Goal: Information Seeking & Learning: Find specific fact

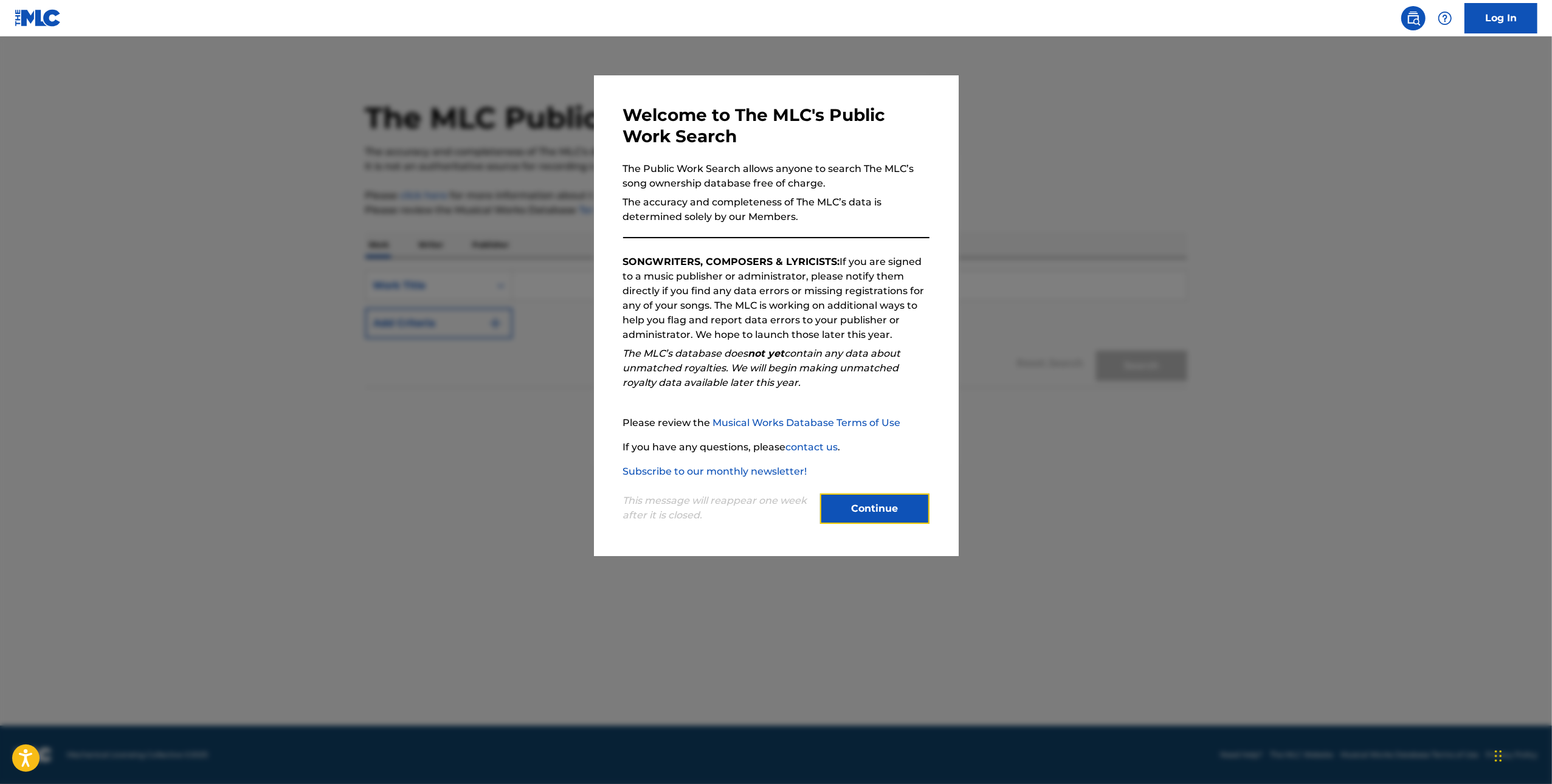
click at [886, 504] on button "Continue" at bounding box center [874, 508] width 110 height 31
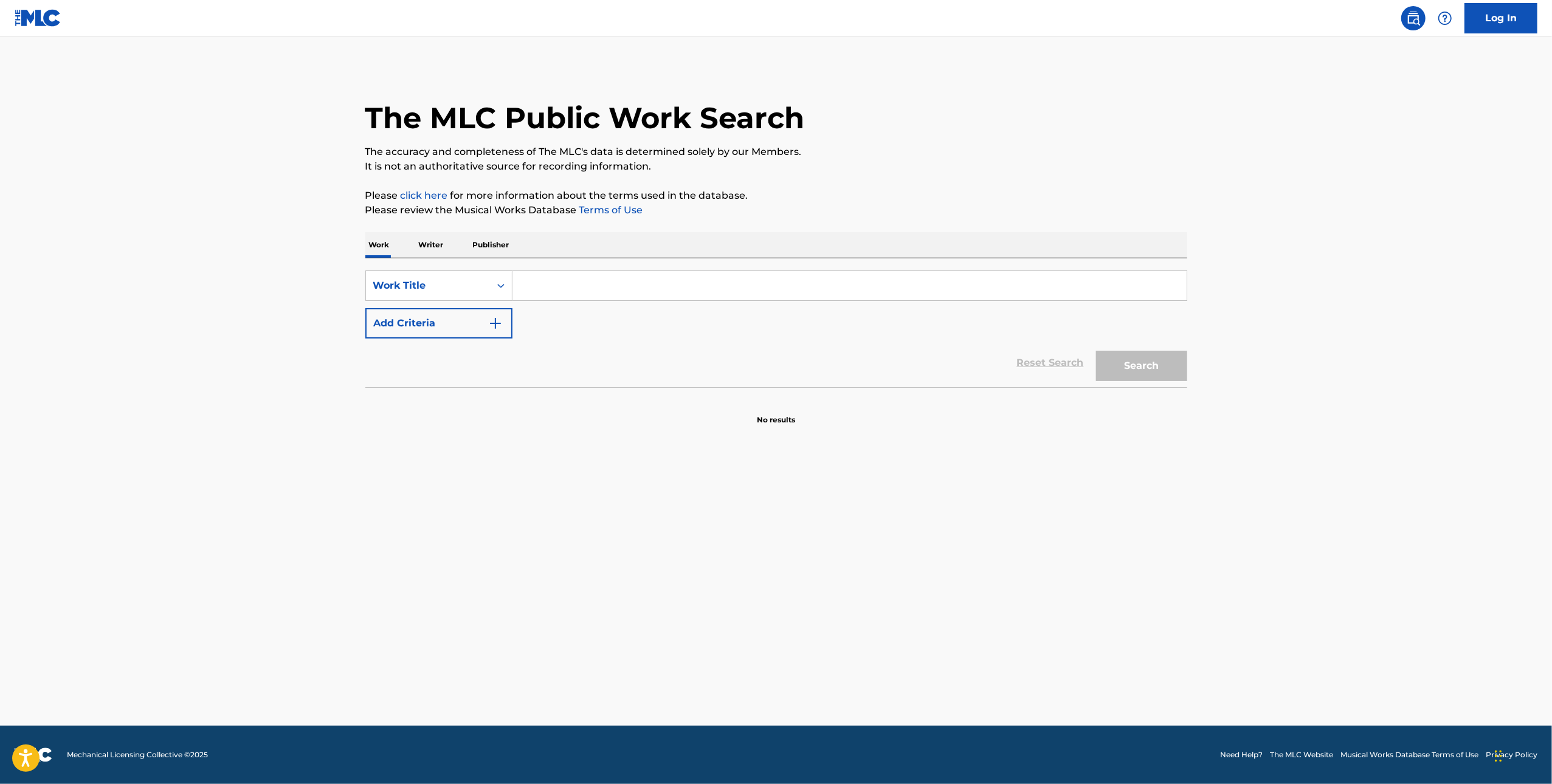
click at [761, 295] on input "Search Form" at bounding box center [849, 285] width 674 height 29
type input "motion"
click at [459, 318] on button "Add Criteria" at bounding box center [439, 323] width 147 height 31
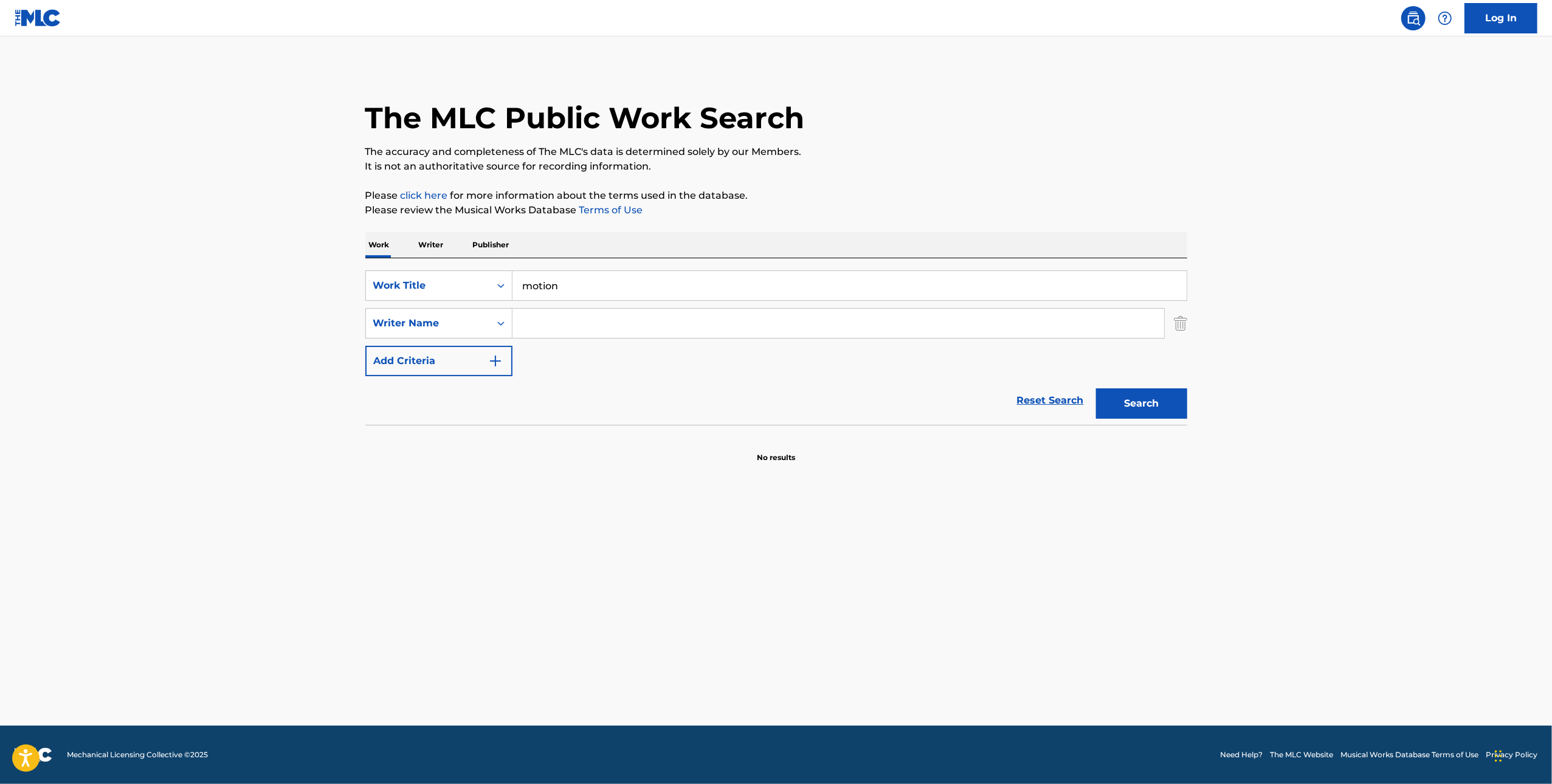
click at [624, 334] on input "Search Form" at bounding box center [838, 323] width 651 height 29
type input "bashir"
click at [1096, 388] on button "Search" at bounding box center [1142, 403] width 91 height 31
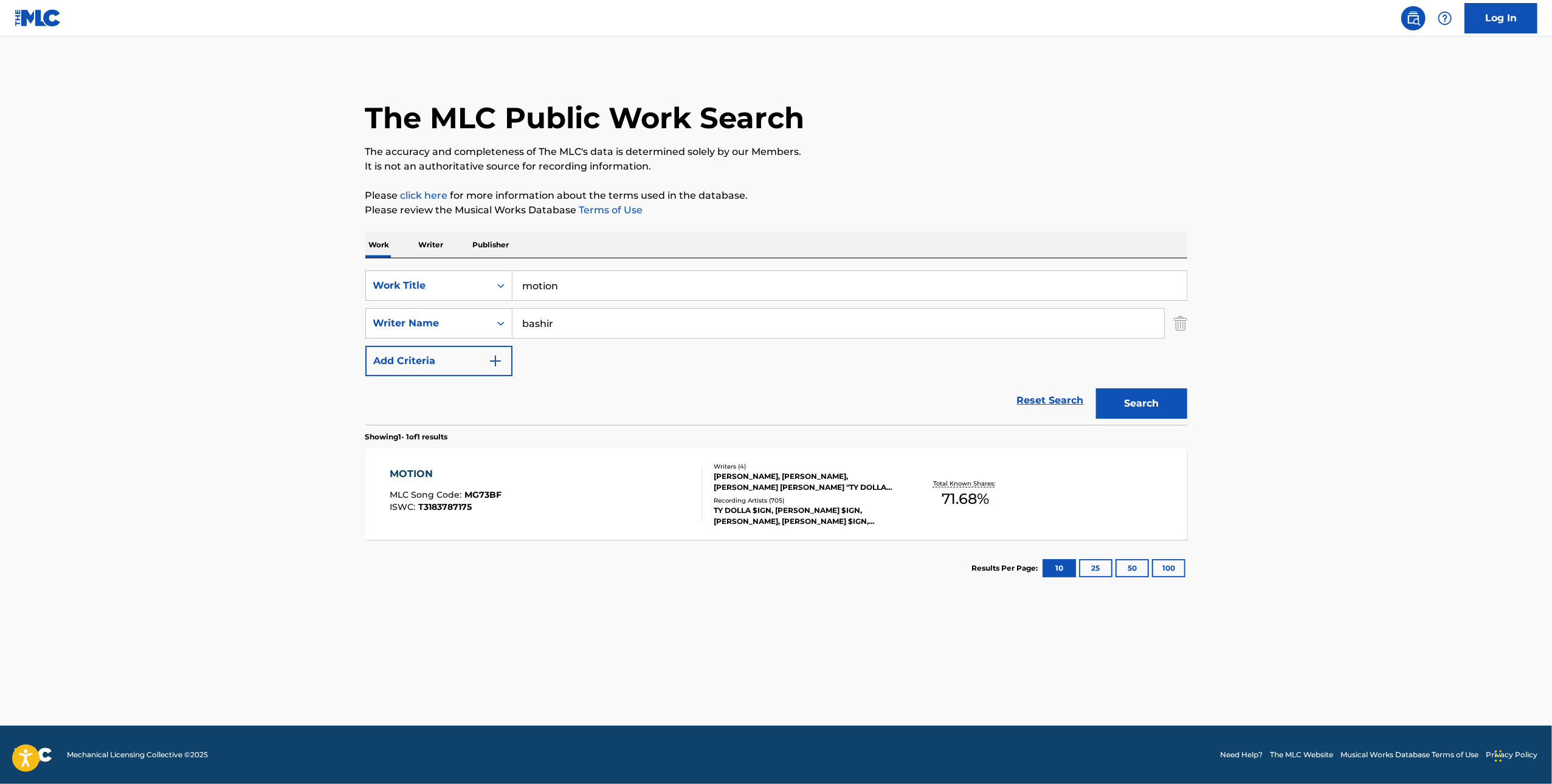
click at [617, 492] on div "MOTION MLC Song Code : MG73BF ISWC : T3183787175" at bounding box center [546, 494] width 313 height 54
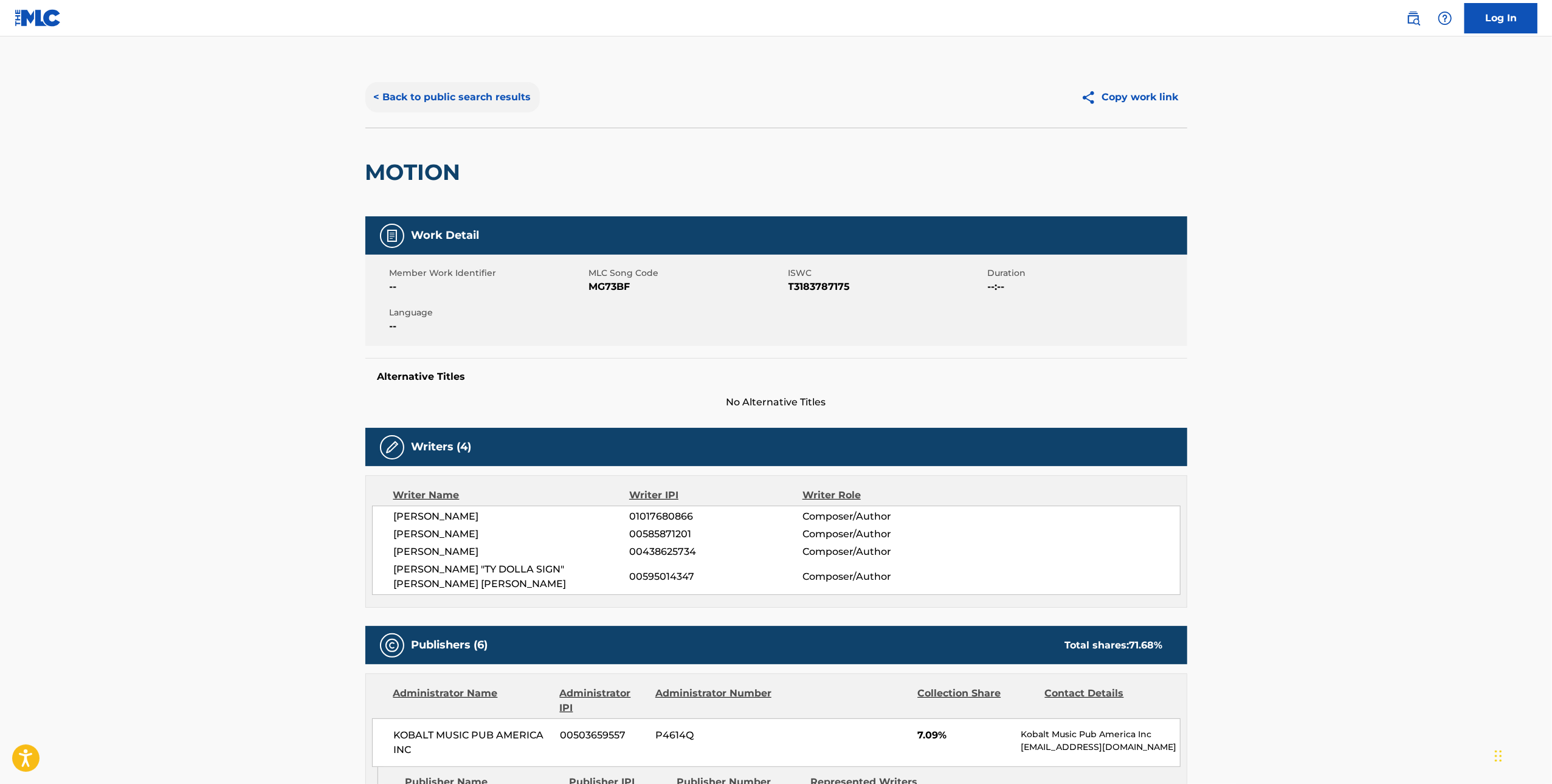
click at [481, 82] on button "< Back to public search results" at bounding box center [452, 97] width 174 height 31
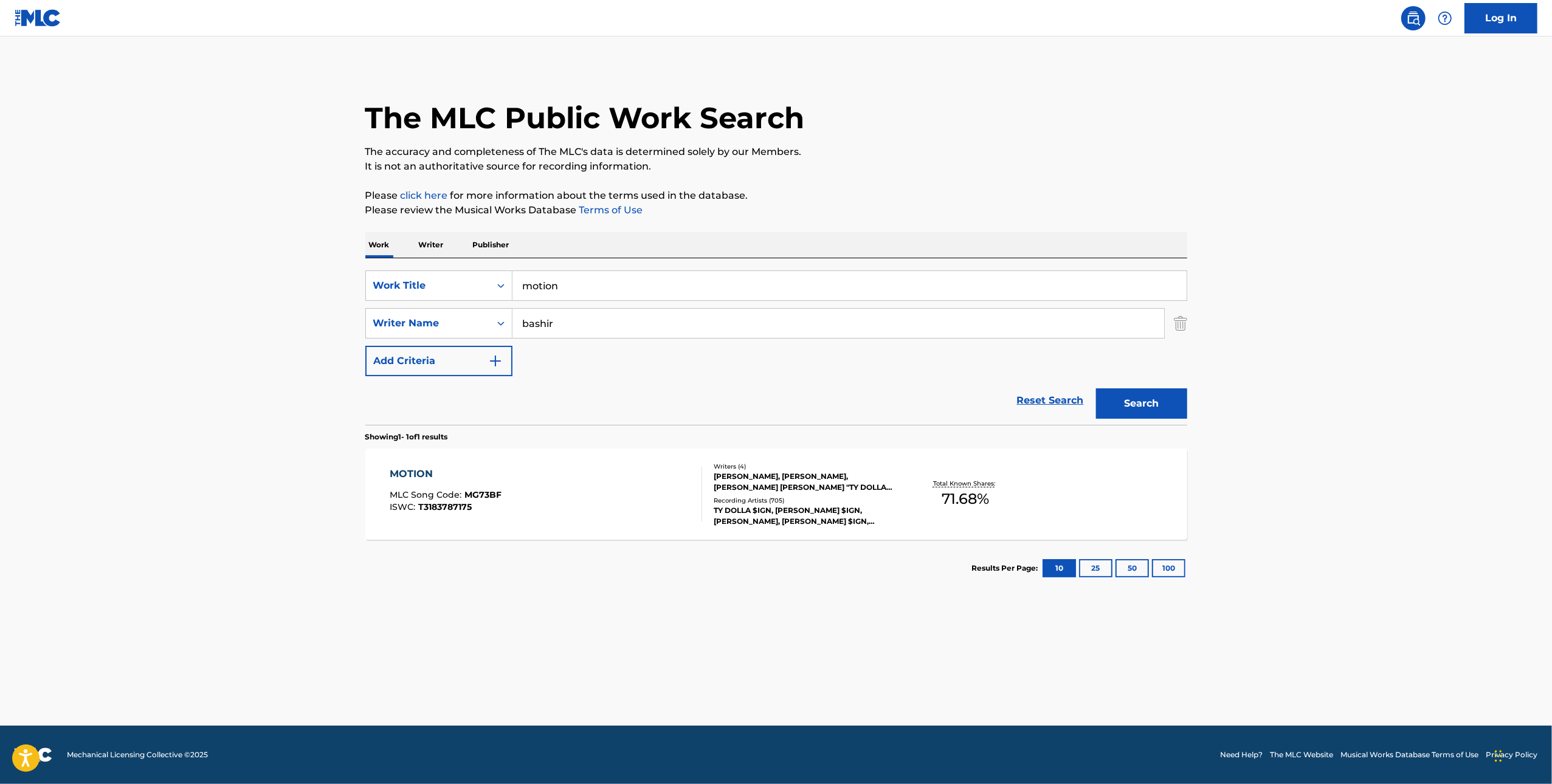
click at [734, 285] on input "motion" at bounding box center [849, 285] width 674 height 29
paste input "Make this right"
type input "Make this right"
click at [724, 342] on div "SearchWithCriteria0890e004-404d-4a22-9b68-05e8c73df0bd Work Title Make this rig…" at bounding box center [776, 323] width 822 height 106
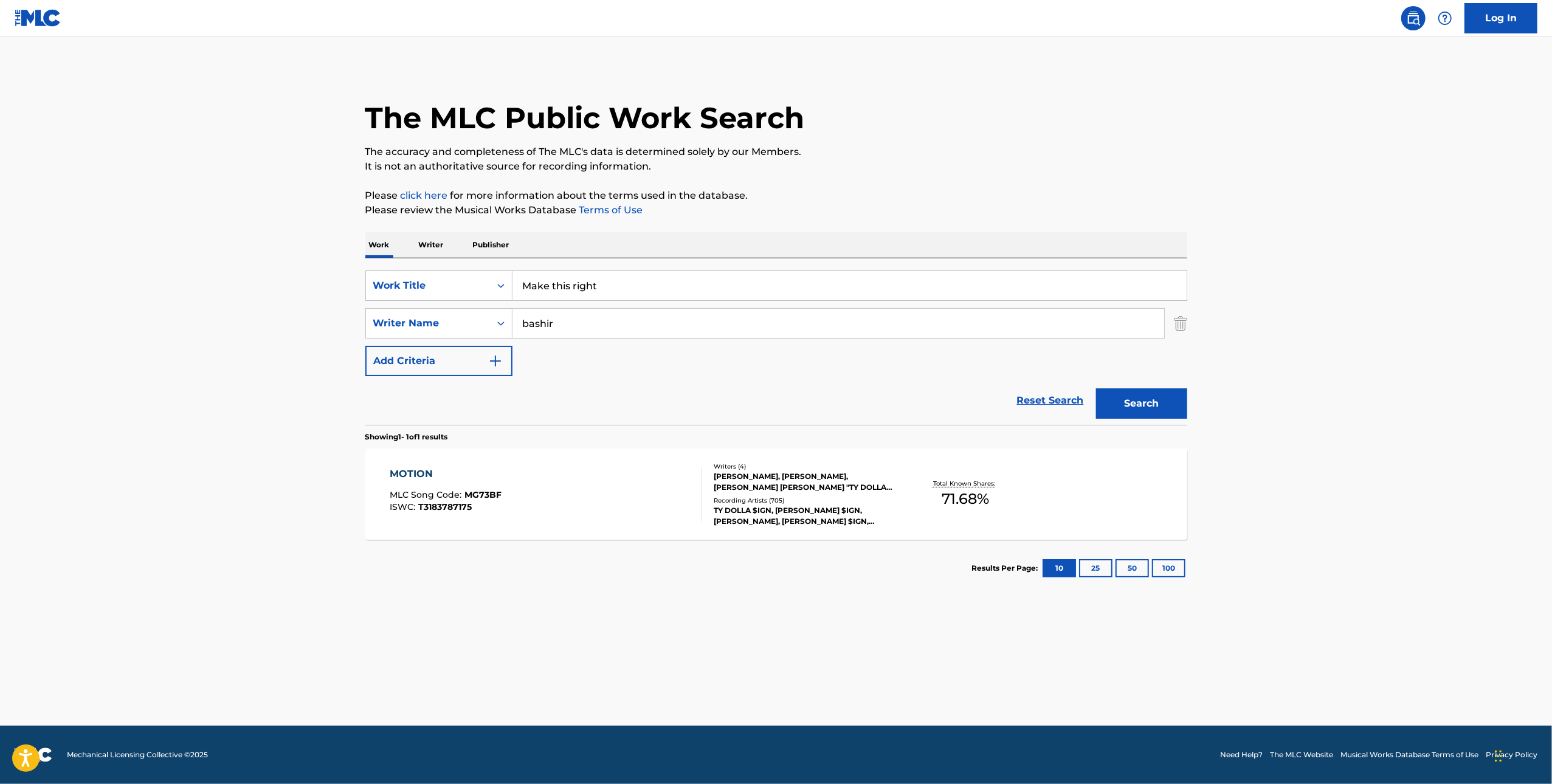
click at [717, 324] on input "bashir" at bounding box center [838, 323] width 651 height 29
click at [1096, 388] on button "Search" at bounding box center [1142, 403] width 91 height 31
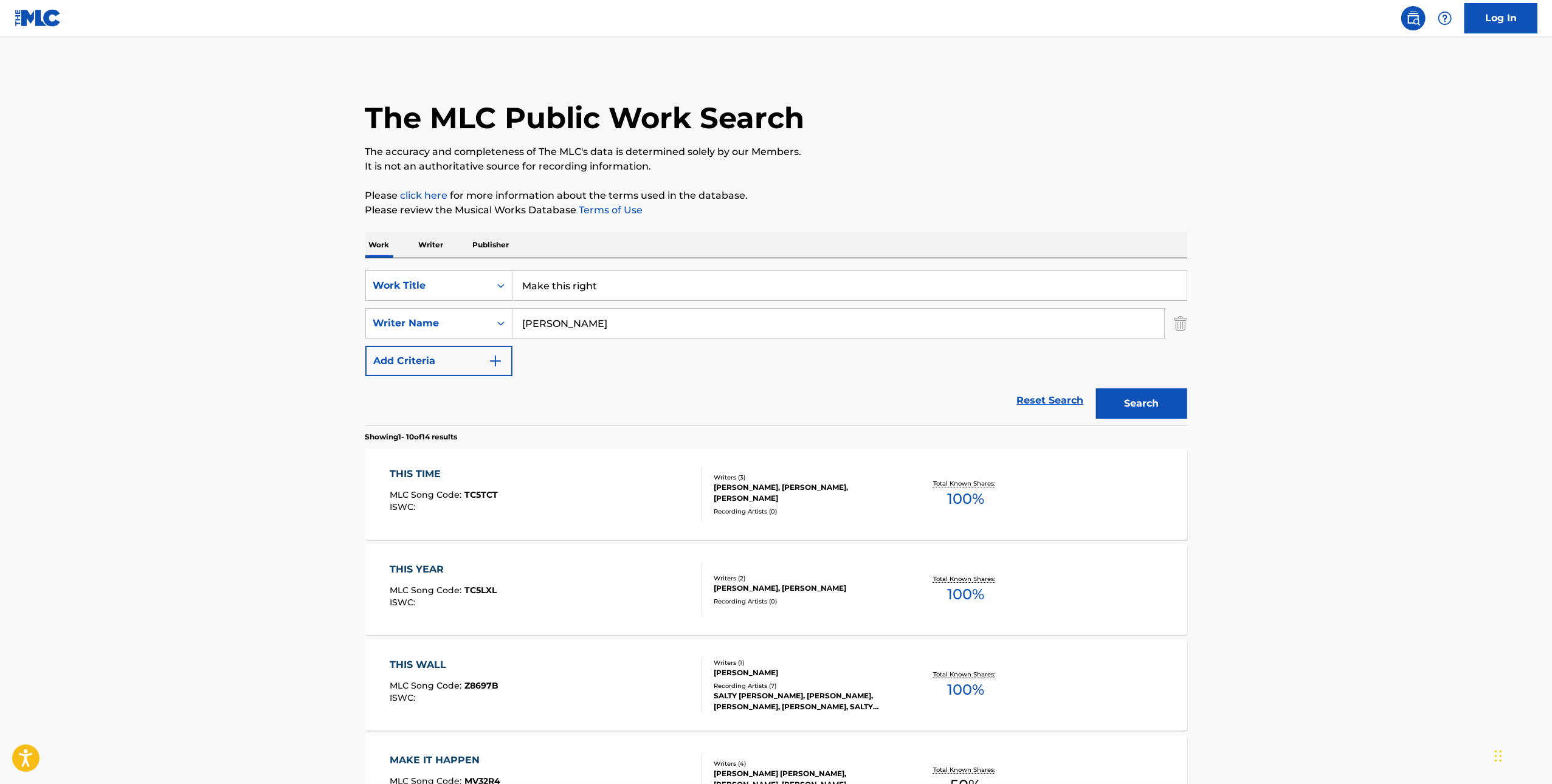
click at [658, 304] on div "SearchWithCriteria0890e004-404d-4a22-9b68-05e8c73df0bd Work Title Make this rig…" at bounding box center [776, 323] width 822 height 106
click at [634, 324] on input "clegg" at bounding box center [838, 323] width 651 height 29
click at [634, 323] on input "clegg" at bounding box center [838, 323] width 651 height 29
click at [1096, 388] on button "Search" at bounding box center [1142, 403] width 91 height 31
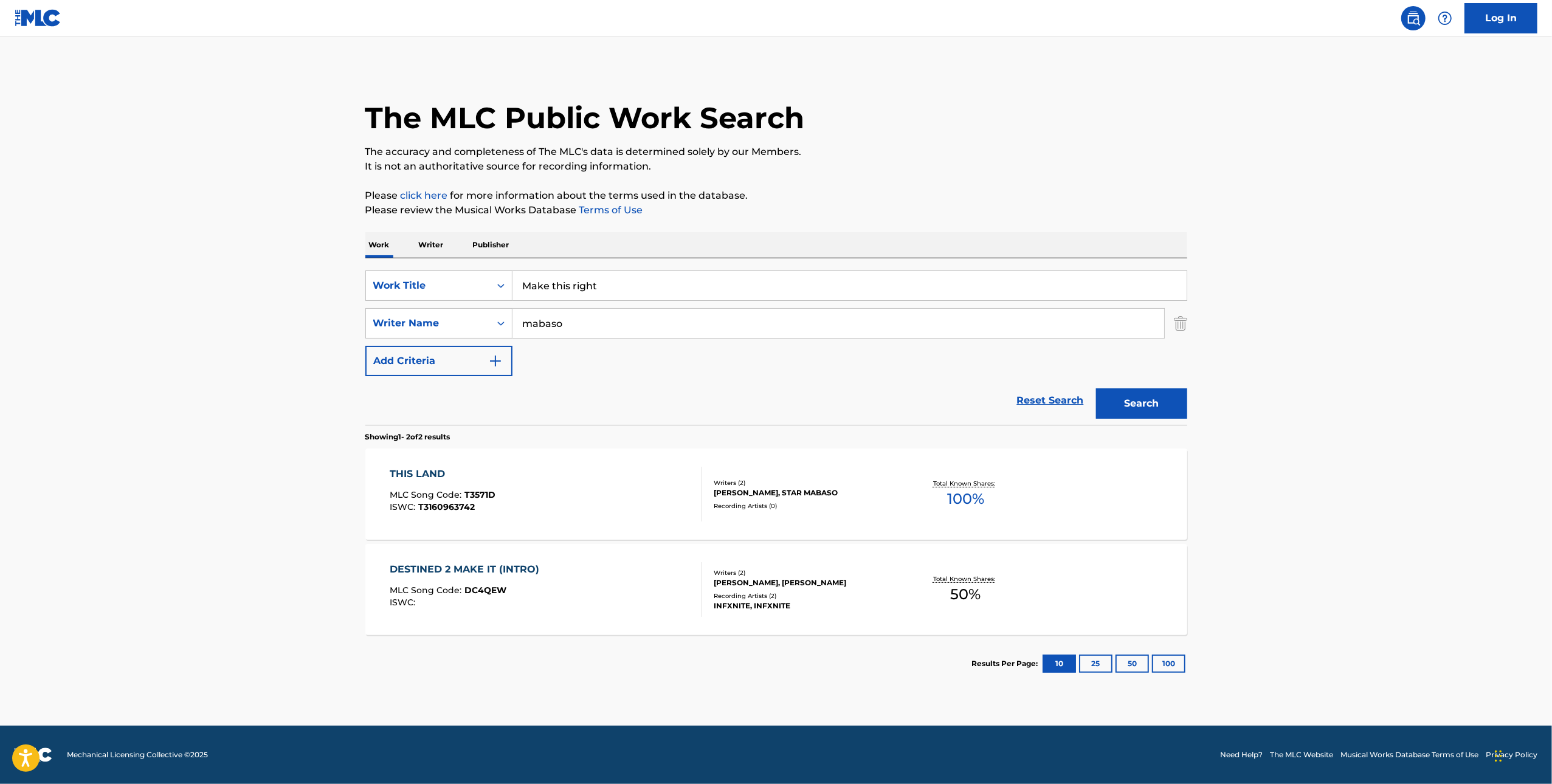
click at [696, 323] on input "mabaso" at bounding box center [838, 323] width 651 height 29
type input "clegg"
click at [1096, 388] on button "Search" at bounding box center [1142, 403] width 91 height 31
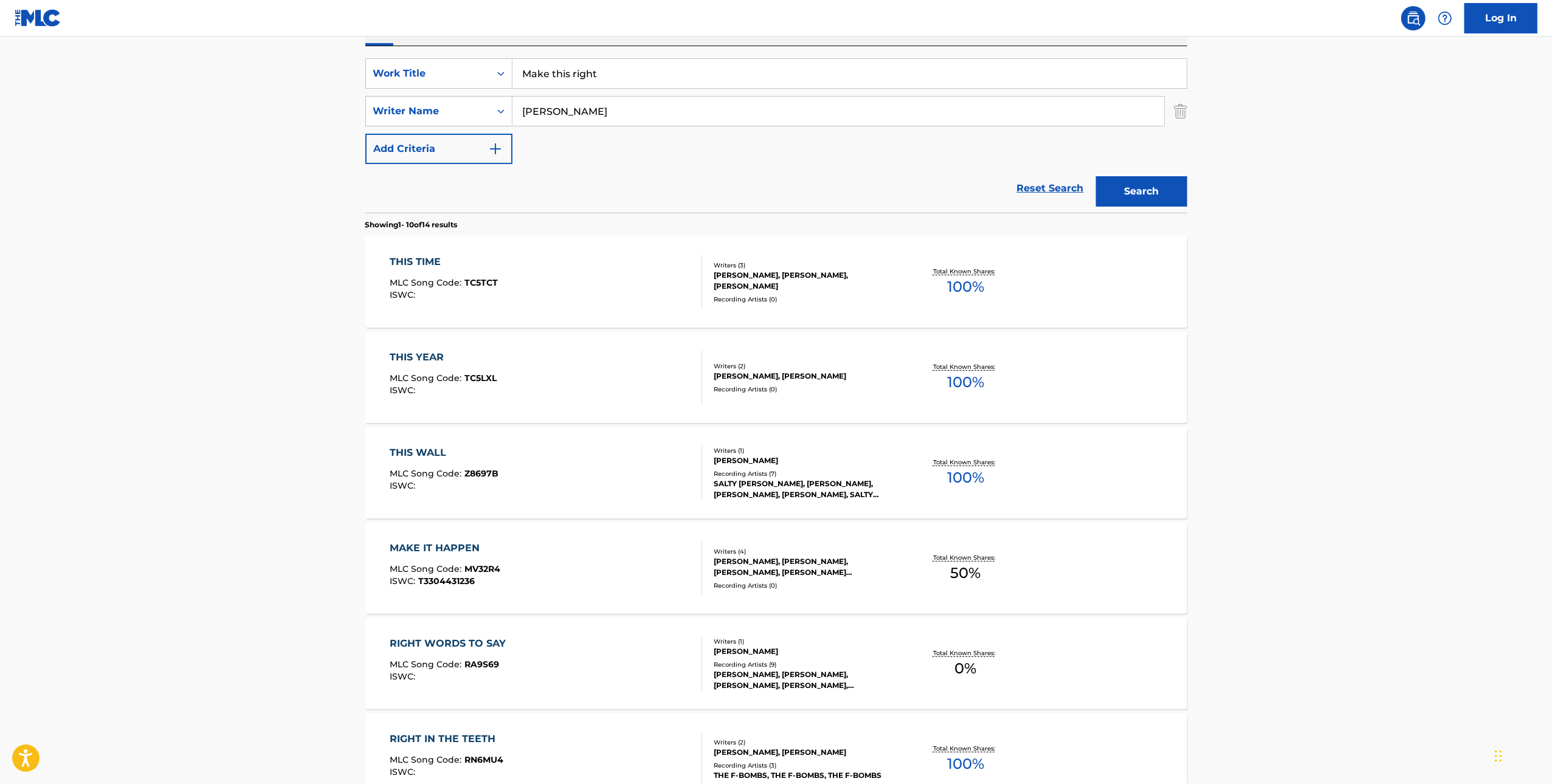
scroll to position [113, 0]
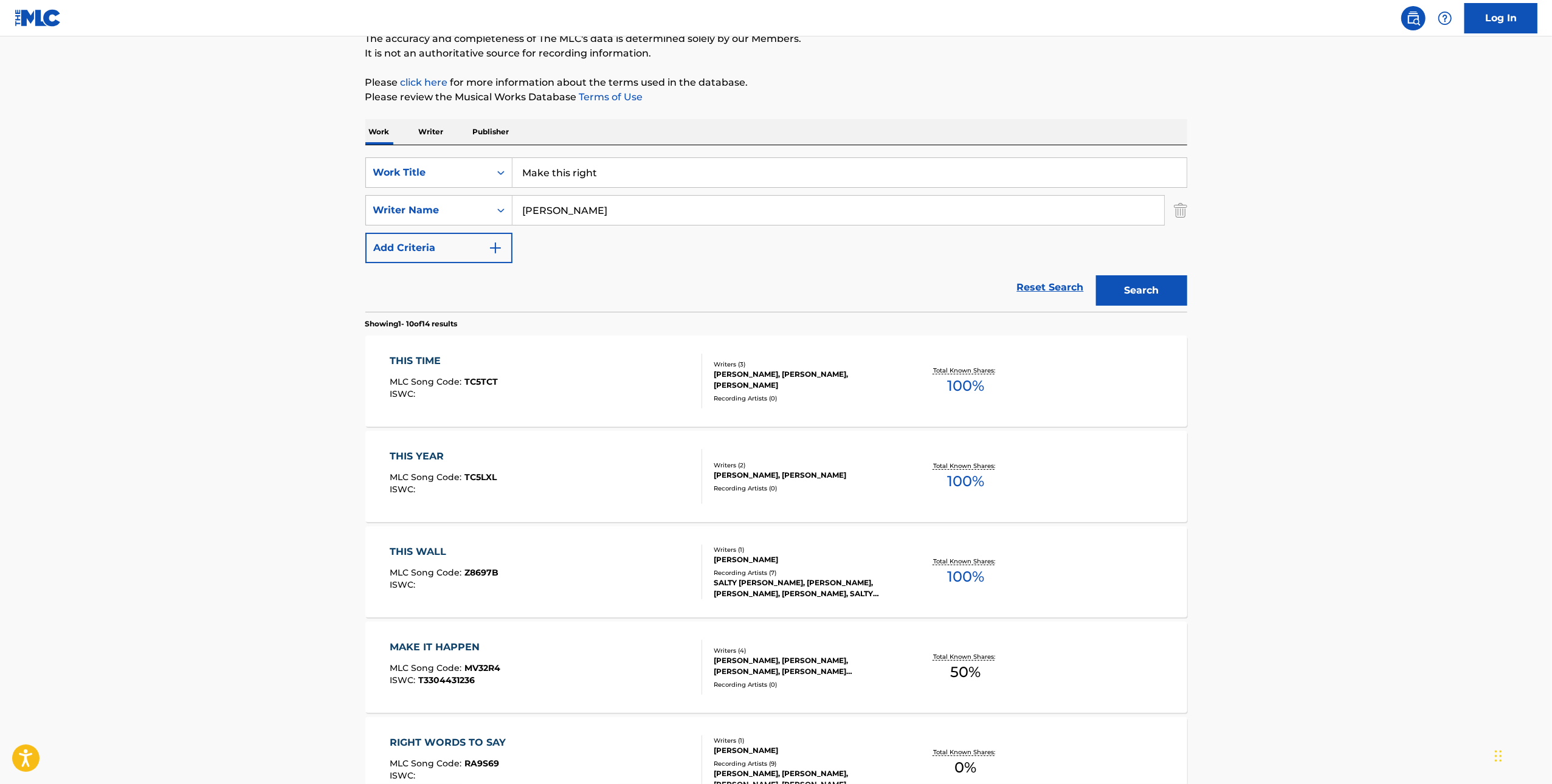
click at [707, 161] on input "Make this right" at bounding box center [849, 172] width 674 height 29
paste input "PERU"
type input "PERU"
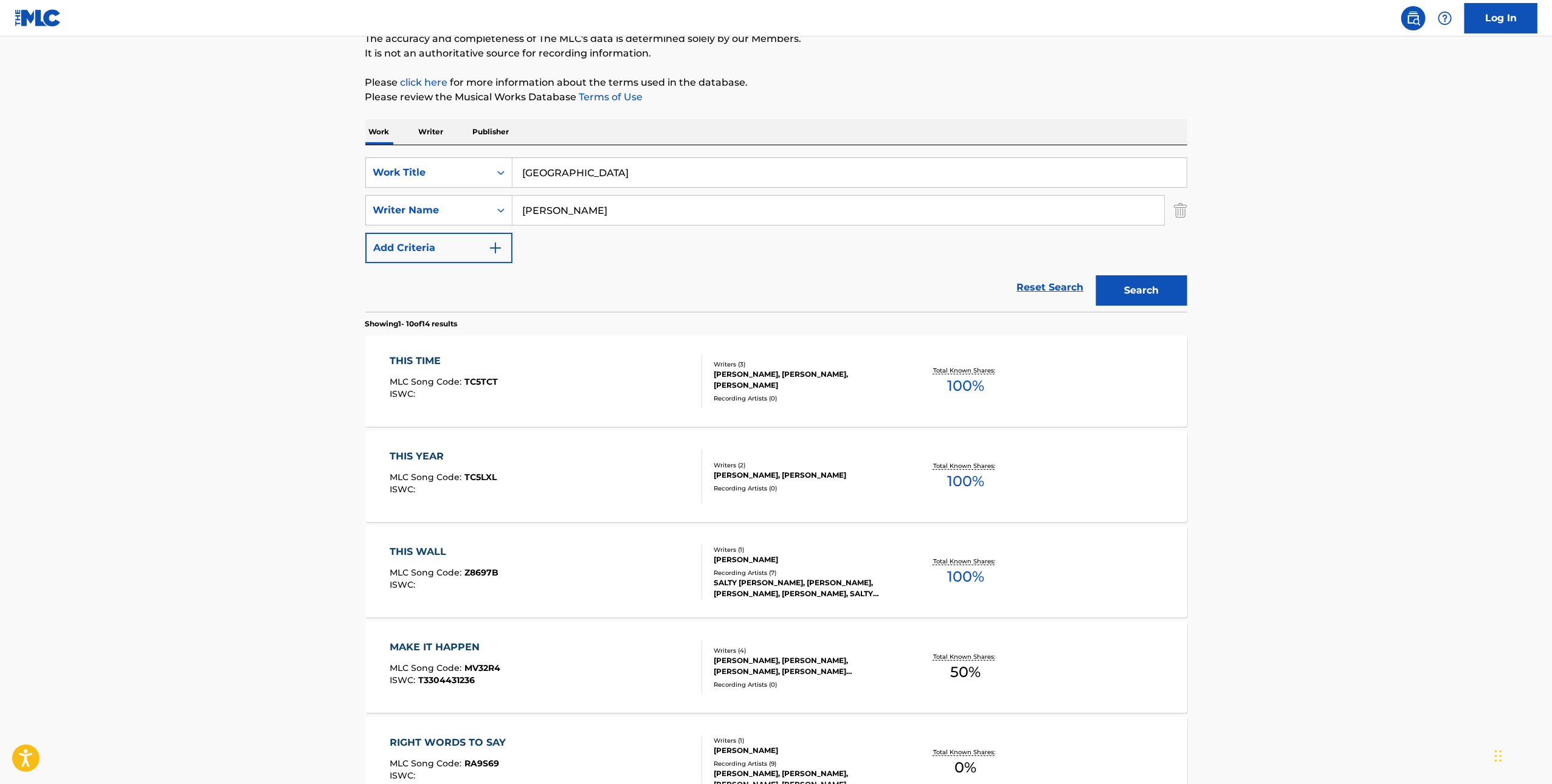
click at [574, 232] on div "SearchWithCriteria0890e004-404d-4a22-9b68-05e8c73df0bd Work Title PERU SearchWi…" at bounding box center [776, 210] width 822 height 106
click at [574, 219] on input "clegg" at bounding box center [838, 210] width 651 height 29
paste input "ADEFOLAHAN"
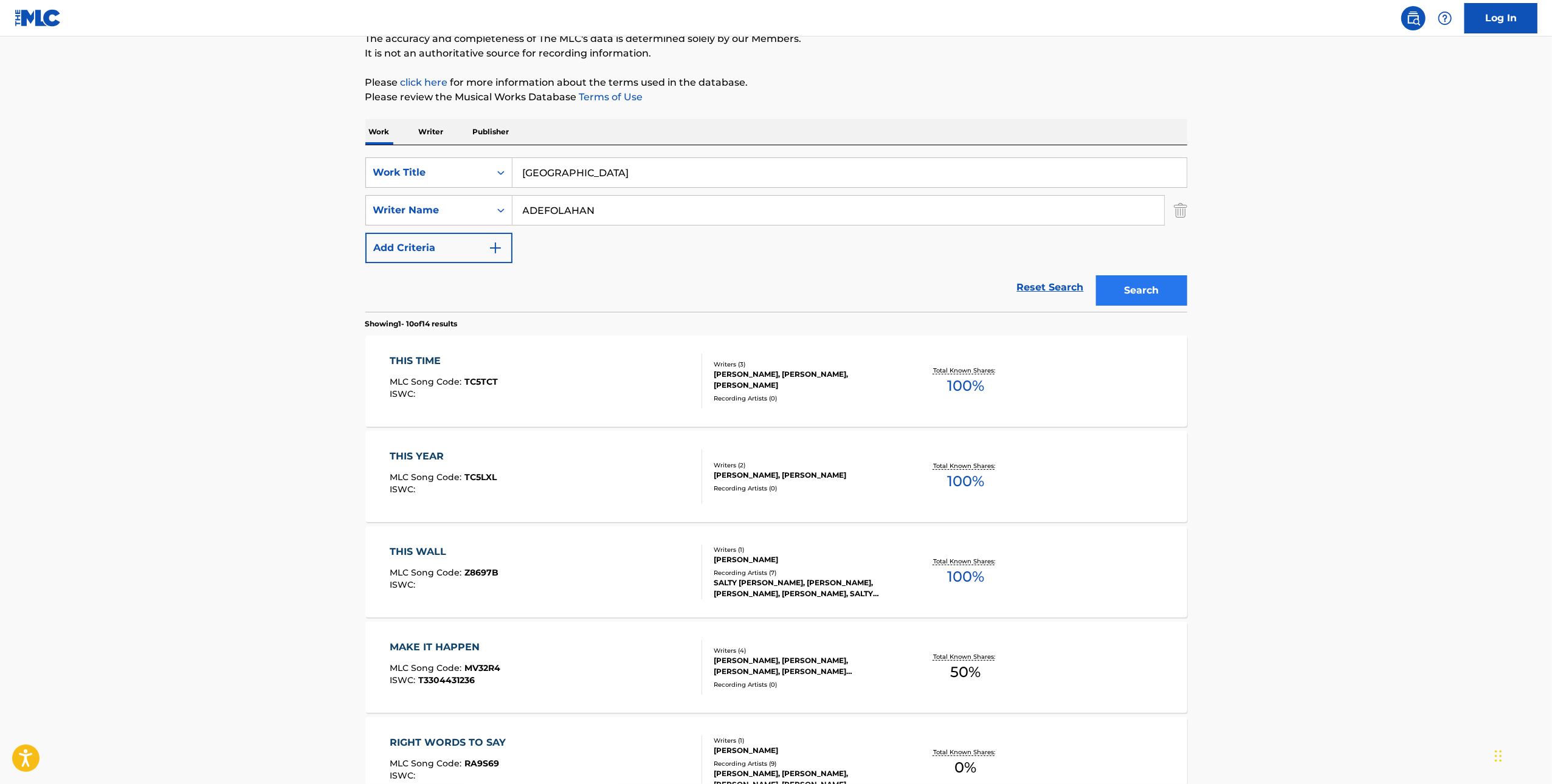
type input "ADEFOLAHAN"
click at [1115, 283] on button "Search" at bounding box center [1142, 290] width 91 height 31
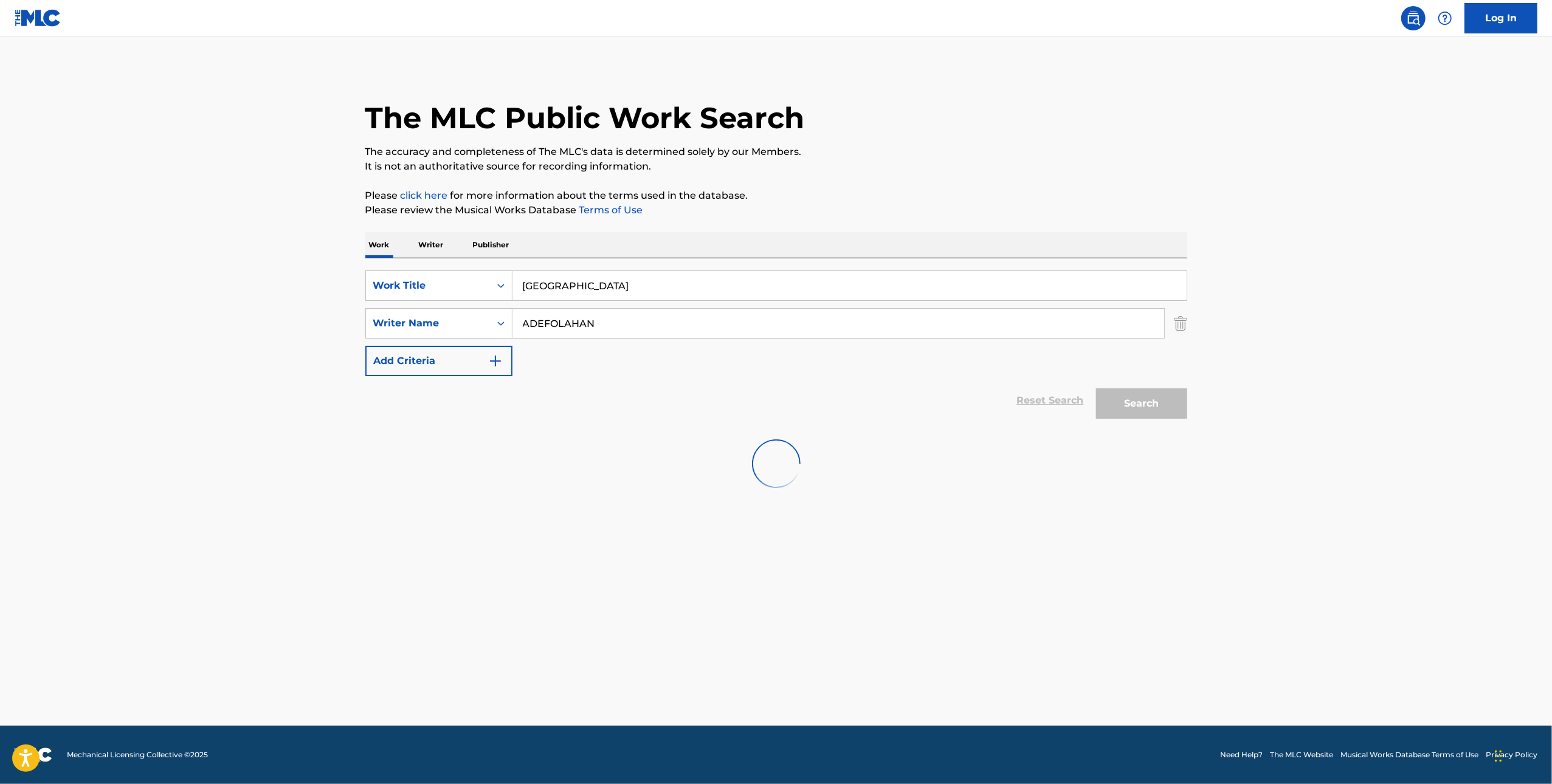
scroll to position [0, 0]
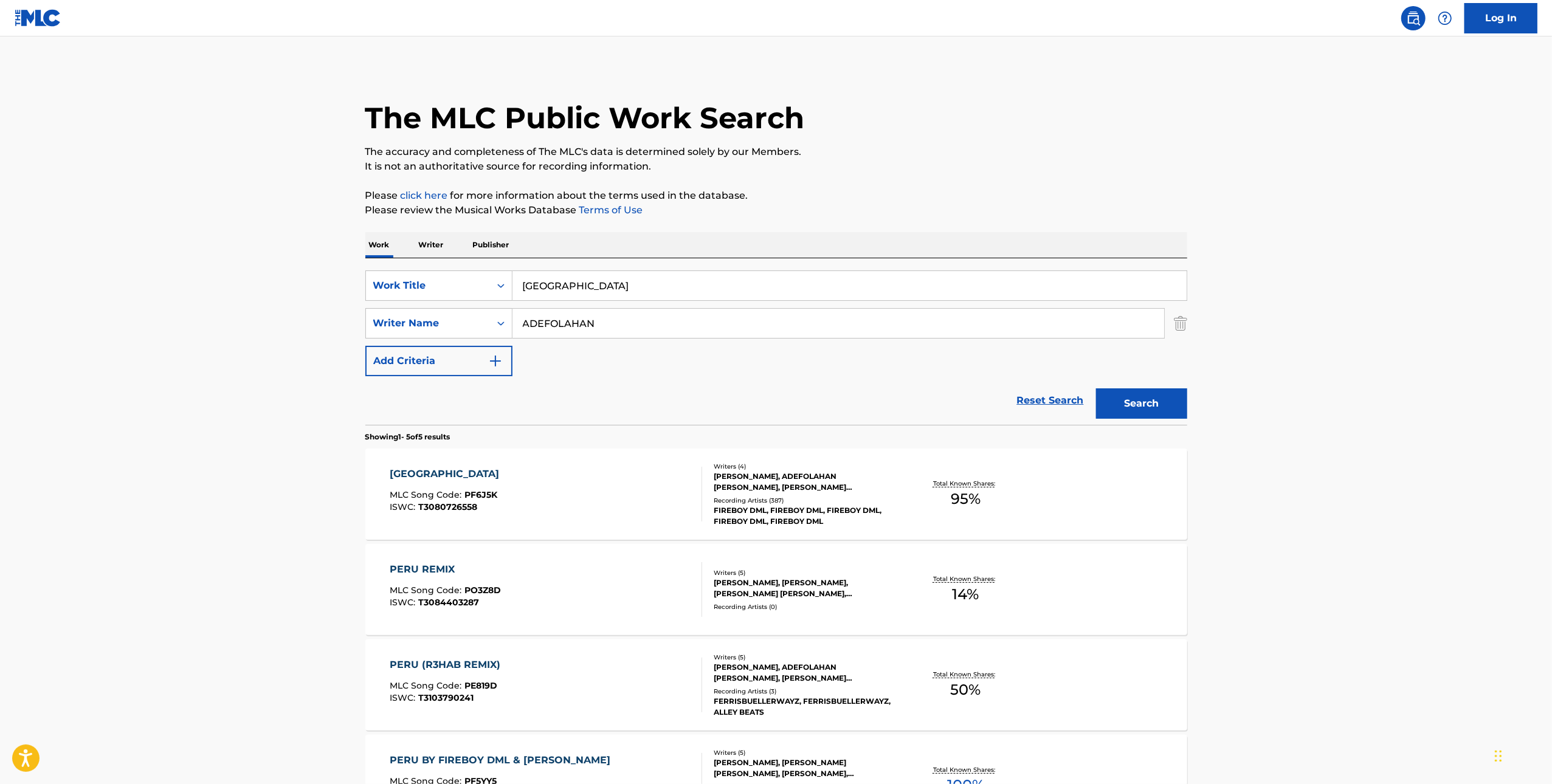
click at [640, 499] on div "PERU MLC Song Code : PF6J5K ISWC : T3080726558" at bounding box center [546, 494] width 313 height 54
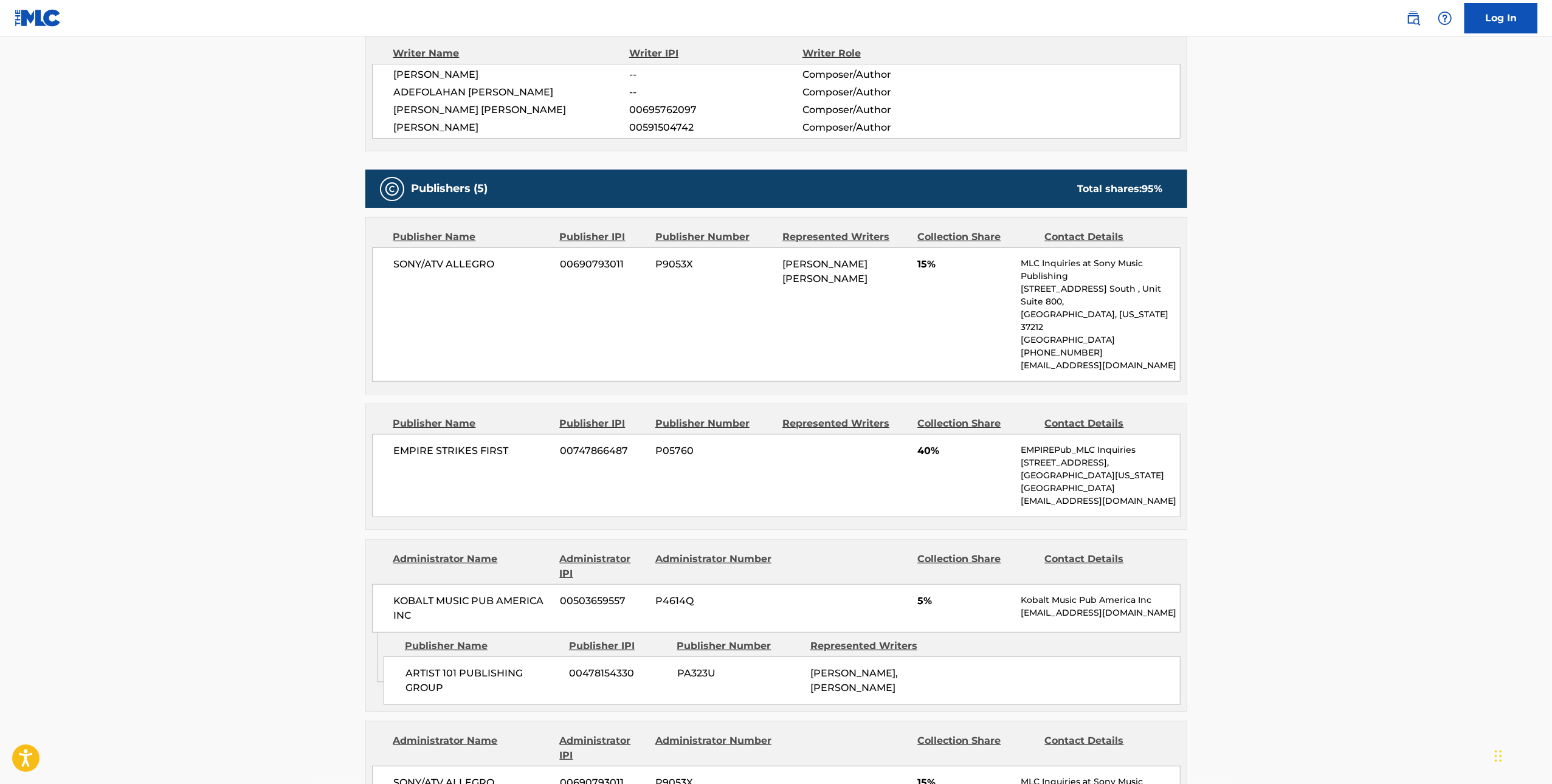
scroll to position [445, 0]
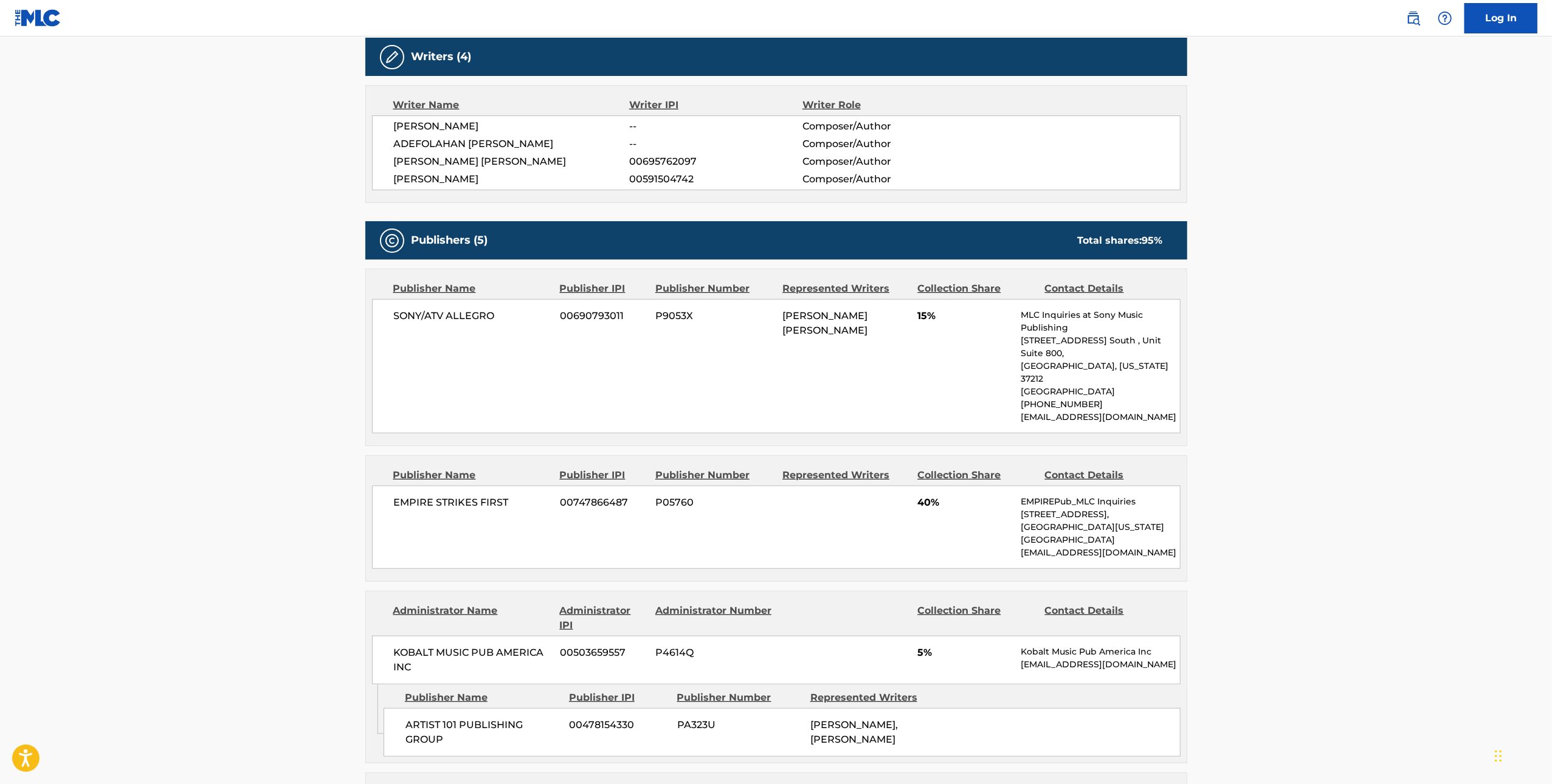
click at [564, 145] on span "ADEFOLAHAN ADEDAMOLA OYINLOLA" at bounding box center [512, 144] width 236 height 14
copy span "OYINLOLA"
click at [429, 145] on span "ADEFOLAHAN ADEDAMOLA OYINLOLA" at bounding box center [512, 144] width 236 height 14
click at [429, 144] on span "ADEFOLAHAN ADEDAMOLA OYINLOLA" at bounding box center [512, 144] width 236 height 14
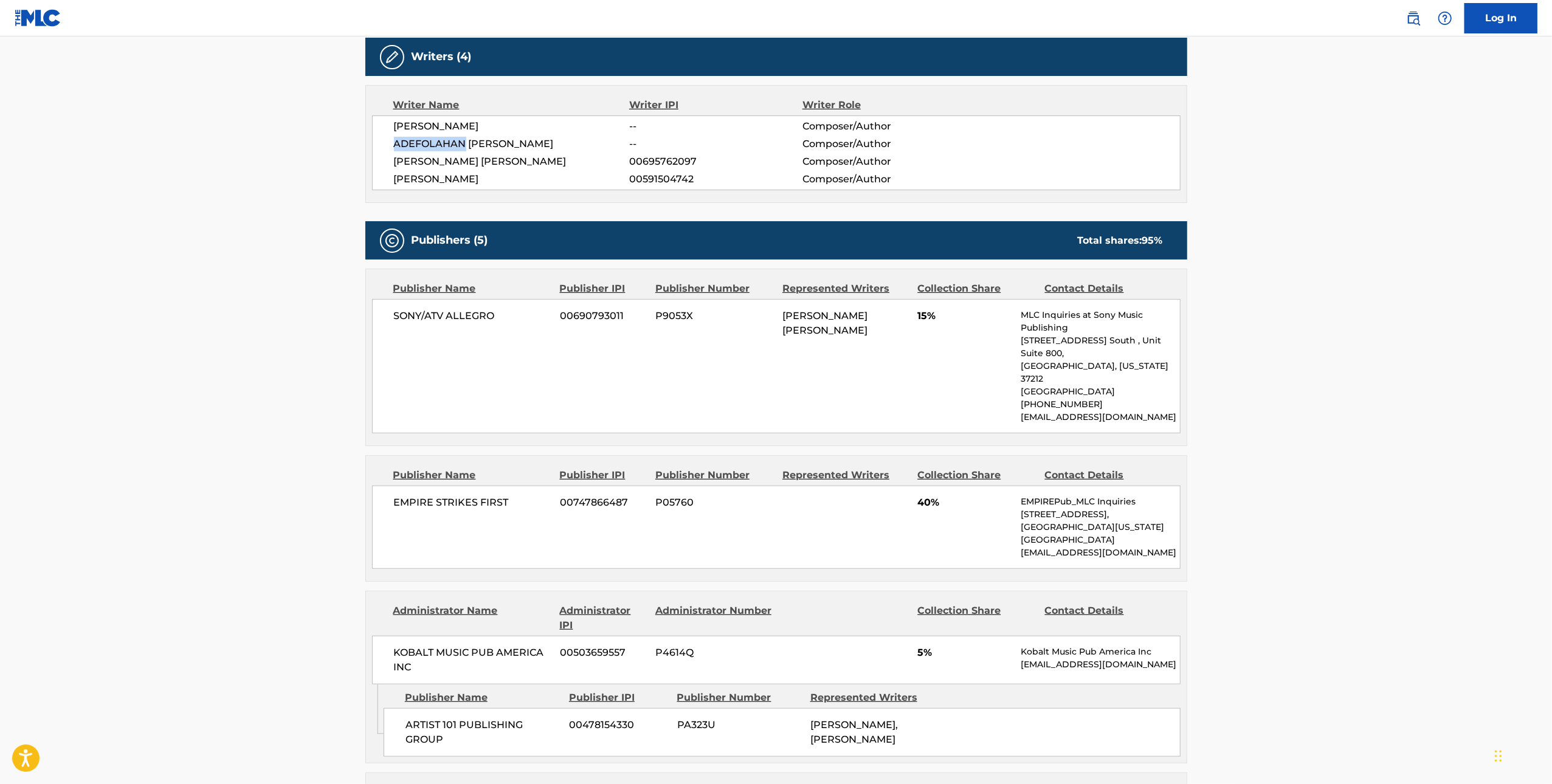
copy span "ADEFOLAHAN"
click at [459, 127] on span "KOLTEN PERINE" at bounding box center [512, 126] width 236 height 14
click at [459, 127] on span "KOLTEN PERINE" at bounding box center [512, 126] width 236 height 14
copy span "PERINE"
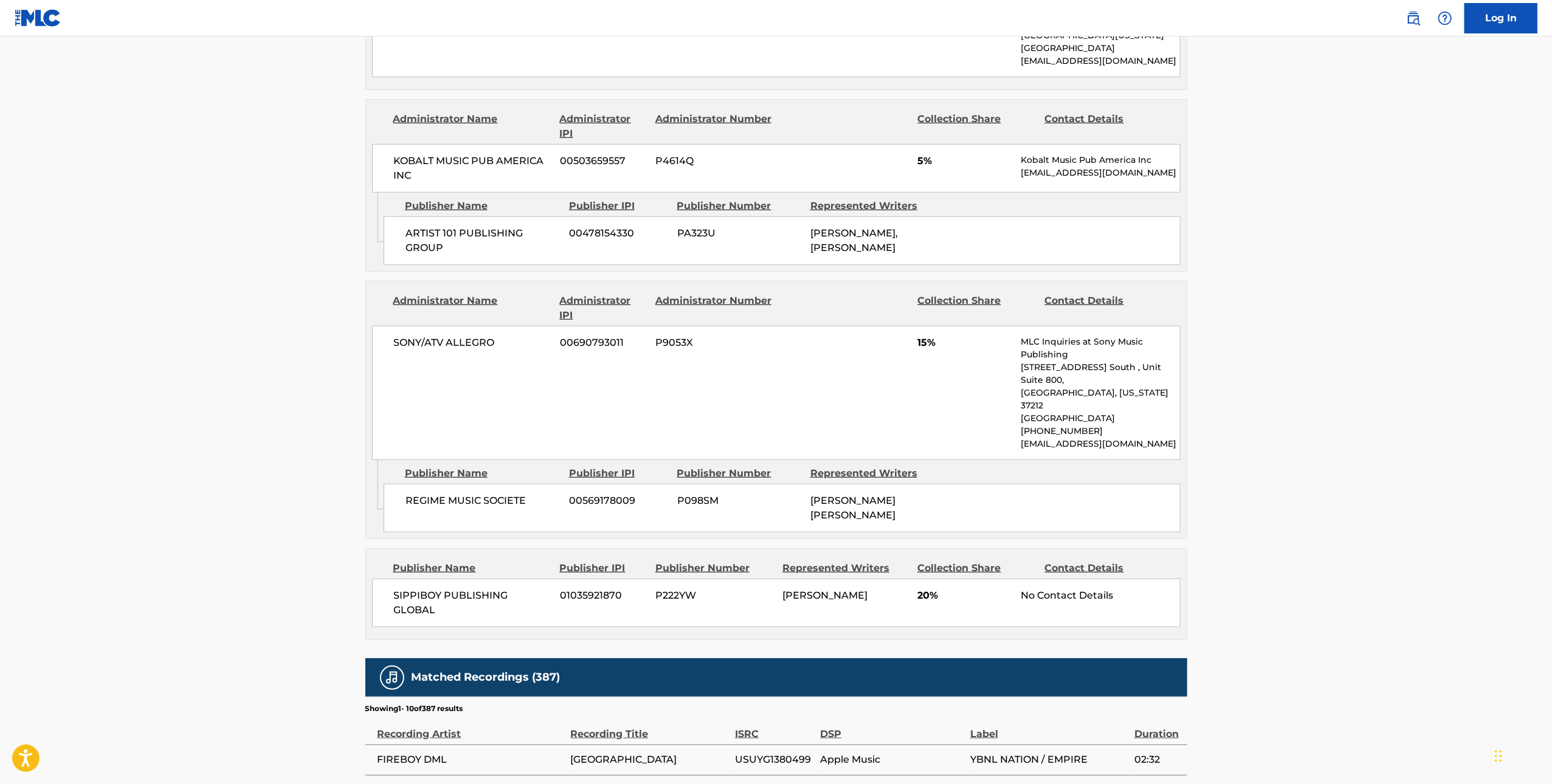
scroll to position [683, 0]
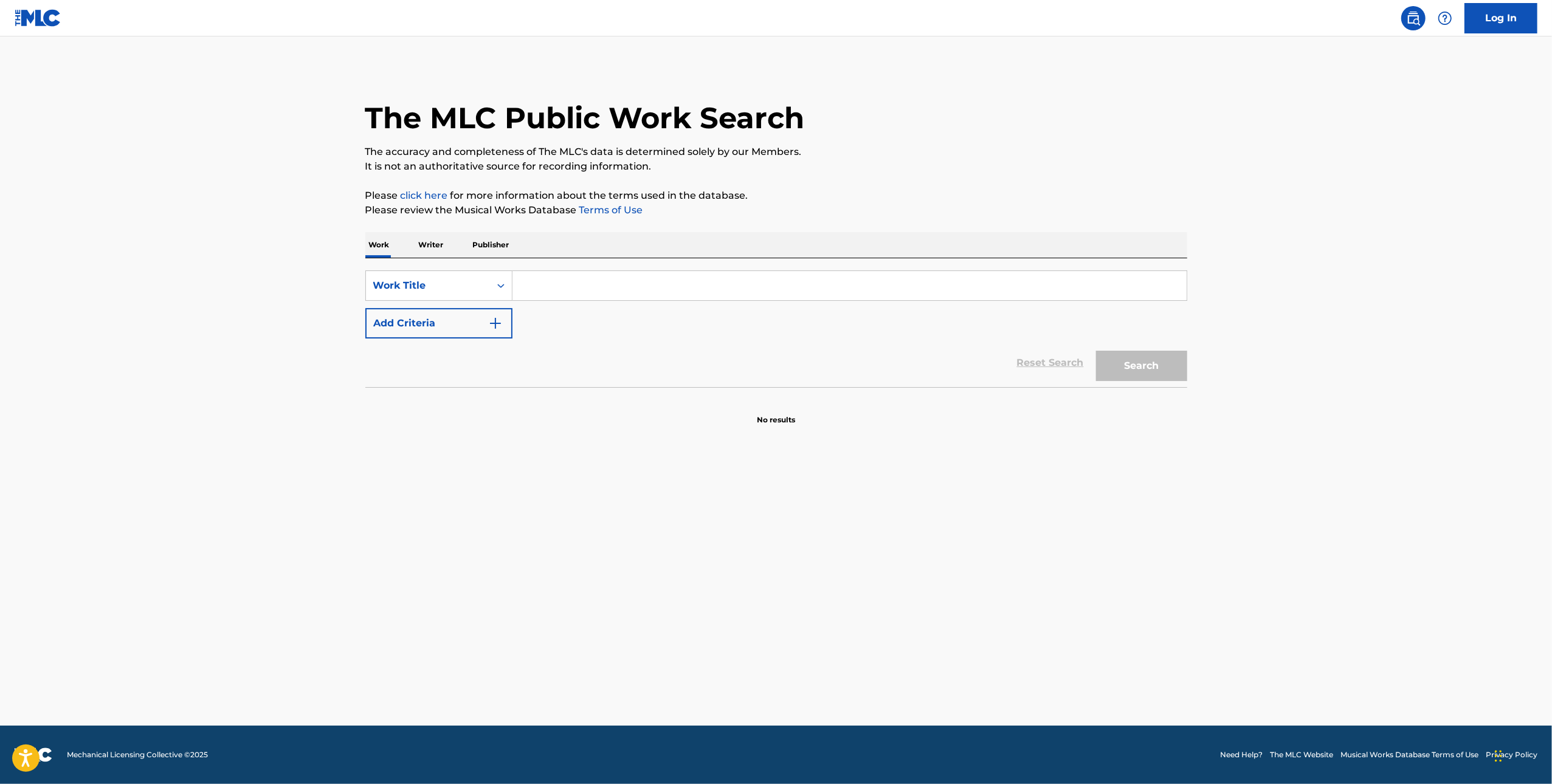
click at [621, 277] on input "Search Form" at bounding box center [849, 285] width 674 height 29
paste input "EXHIBITION ON SCREEN SUN"
type input "EXHIBITION ON SCREEN SUN"
click at [1113, 361] on button "Search" at bounding box center [1142, 366] width 91 height 31
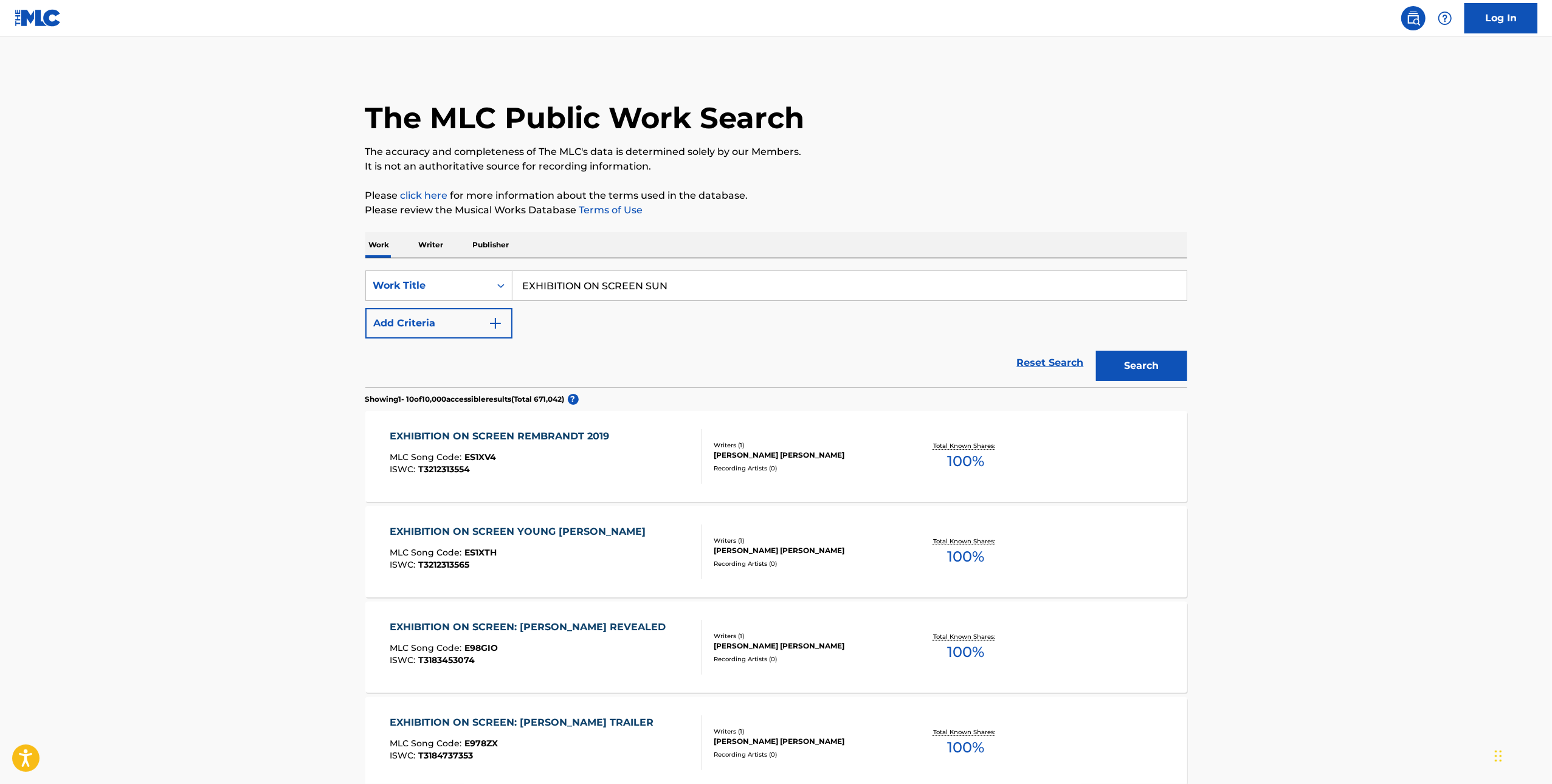
drag, startPoint x: 713, startPoint y: 283, endPoint x: 637, endPoint y: 277, distance: 76.2
click at [637, 277] on input "EXHIBITION ON SCREEN SUN" at bounding box center [849, 285] width 674 height 29
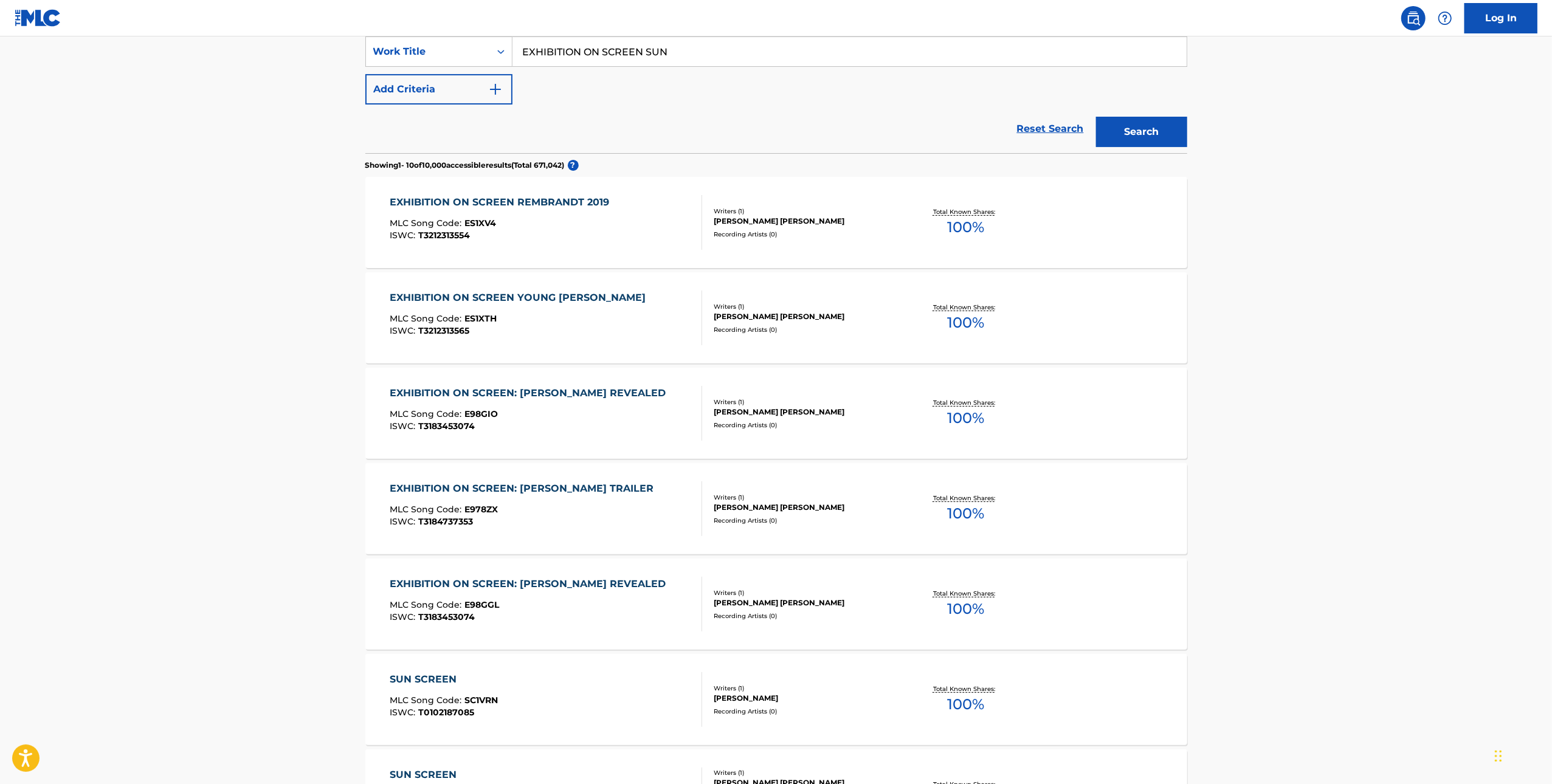
scroll to position [462, 0]
